Goal: Information Seeking & Learning: Learn about a topic

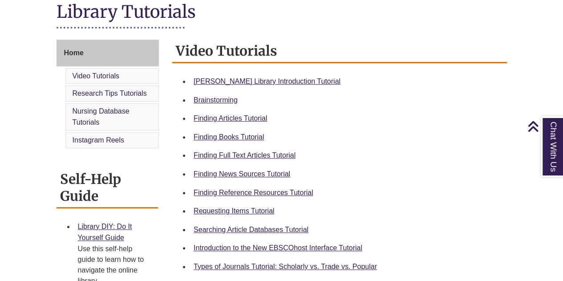
scroll to position [215, 0]
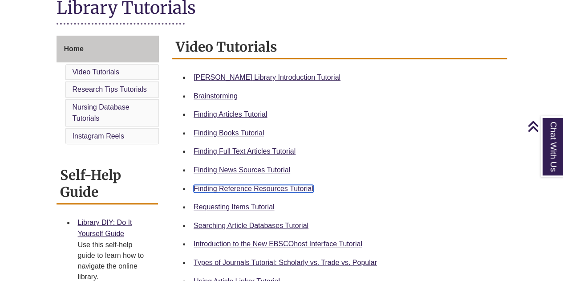
click at [266, 189] on link "Finding Reference Resources Tutorial" at bounding box center [254, 189] width 120 height 8
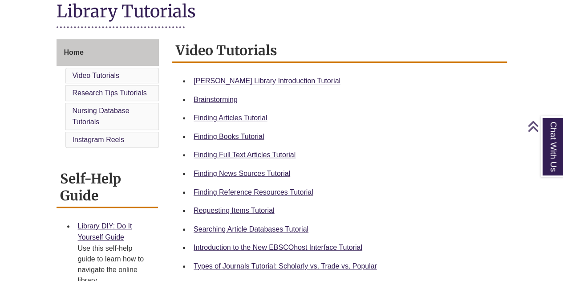
scroll to position [211, 0]
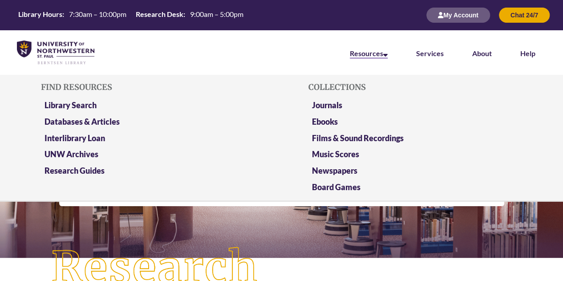
scroll to position [4, 4]
click at [80, 123] on link "Databases & Articles" at bounding box center [82, 122] width 75 height 11
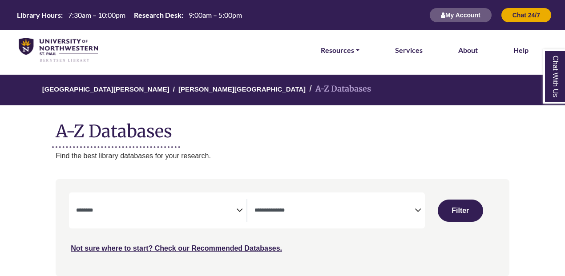
select select "Database Subject Filter"
select select "Database Types Filter"
select select "Database Subject Filter"
select select "Database Types Filter"
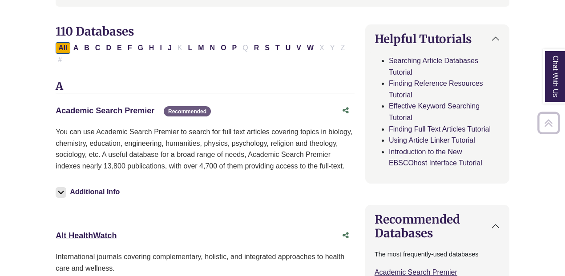
scroll to position [284, 0]
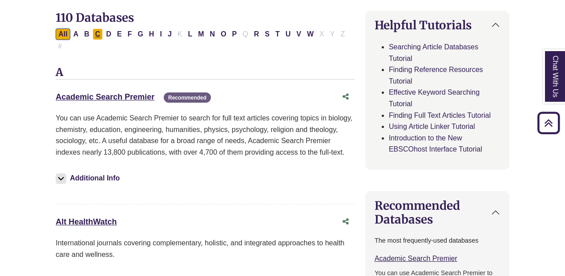
click at [95, 34] on button "C" at bounding box center [98, 34] width 11 height 12
select select "Database Subject Filter"
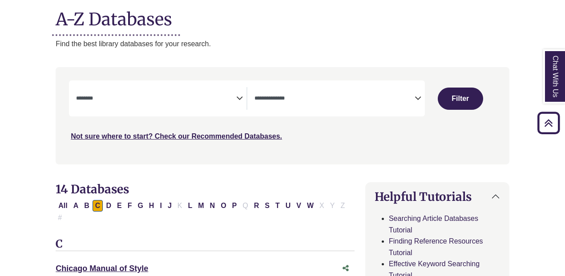
scroll to position [107, 0]
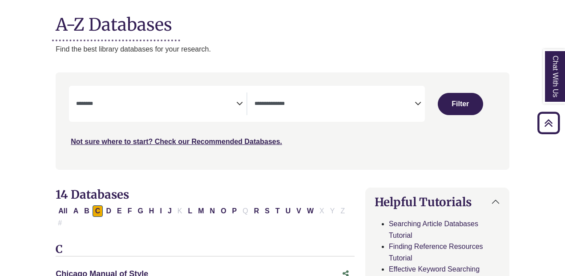
click at [419, 101] on icon "Search filters" at bounding box center [418, 102] width 7 height 13
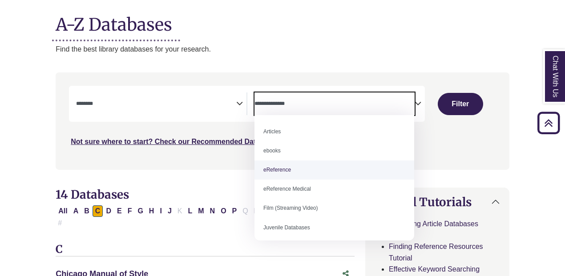
select select "*****"
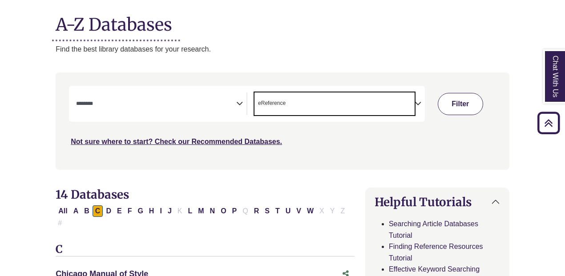
click at [466, 101] on button "Filter" at bounding box center [460, 104] width 45 height 22
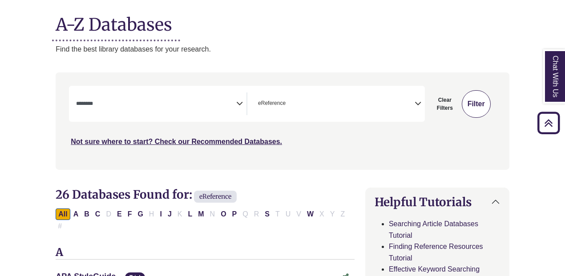
click at [466, 107] on button "Filter" at bounding box center [476, 104] width 29 height 28
select select "Database Subject Filter"
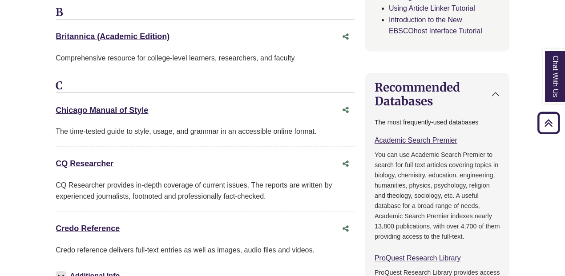
scroll to position [404, 0]
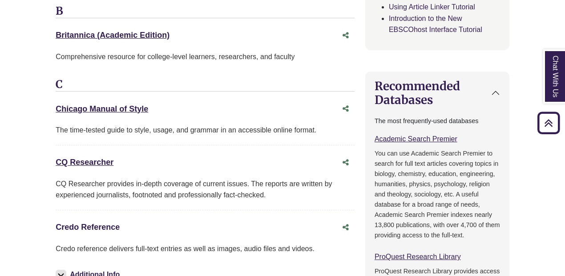
click at [91, 223] on link "Credo Reference This link opens in a new window" at bounding box center [88, 227] width 64 height 9
click at [92, 223] on link "Credo Reference This link opens in a new window" at bounding box center [88, 227] width 64 height 9
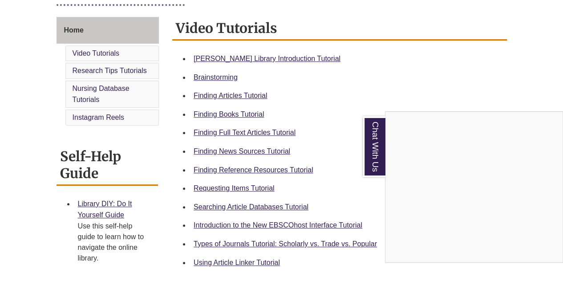
scroll to position [234, 0]
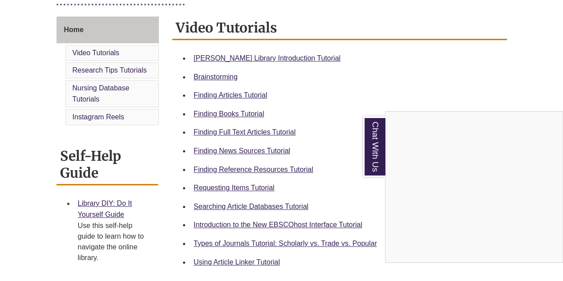
click at [115, 86] on div "Chat With Us" at bounding box center [281, 140] width 563 height 281
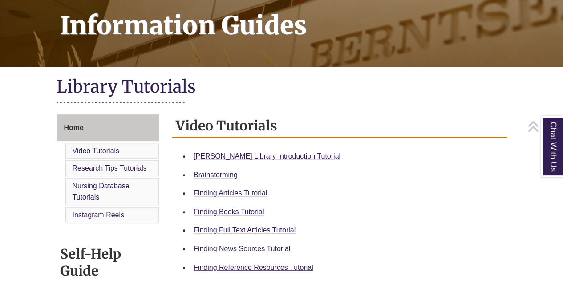
scroll to position [136, 0]
